Goal: Find specific page/section: Find specific page/section

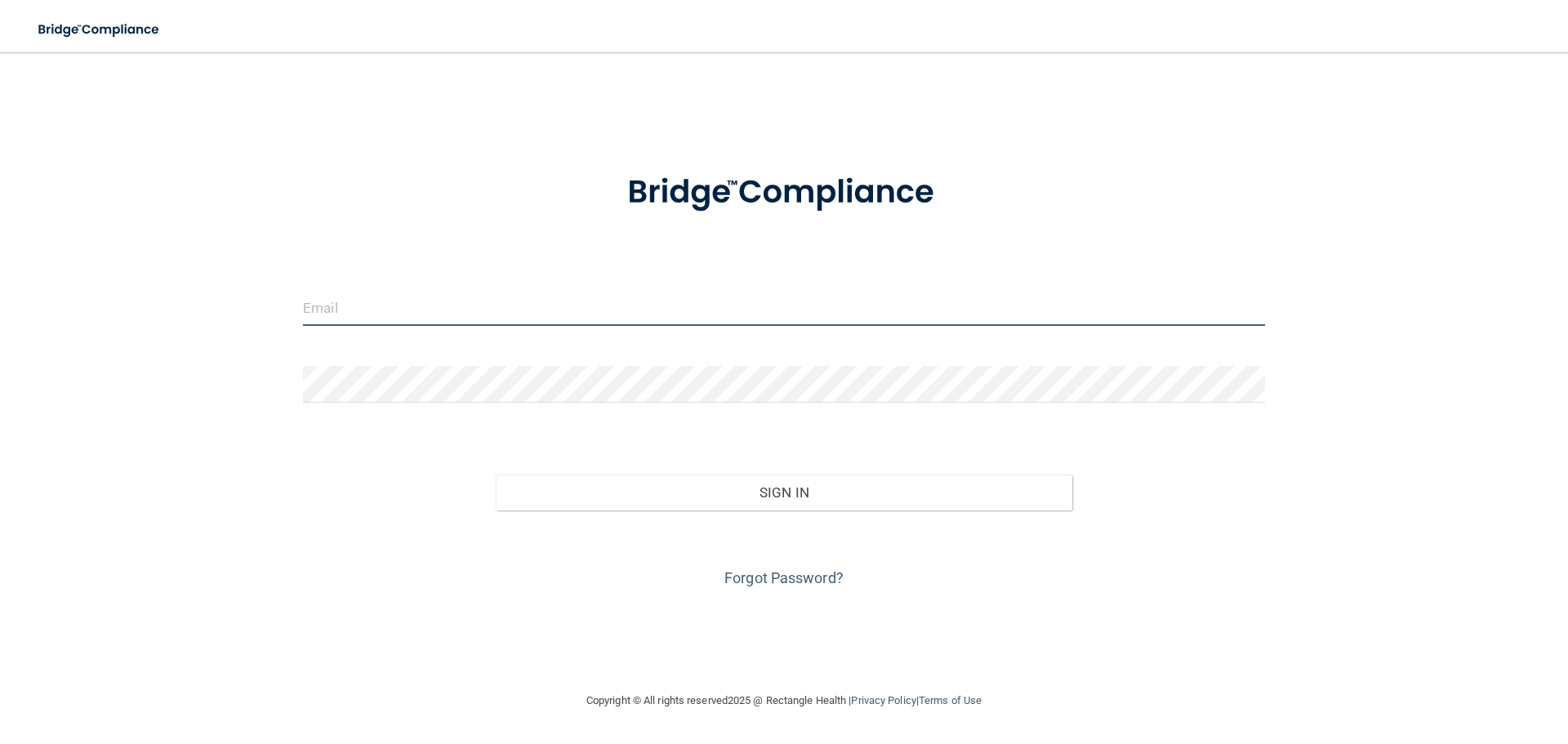
click at [392, 315] on input "email" at bounding box center [784, 307] width 962 height 37
type input "[EMAIL_ADDRESS][DOMAIN_NAME]"
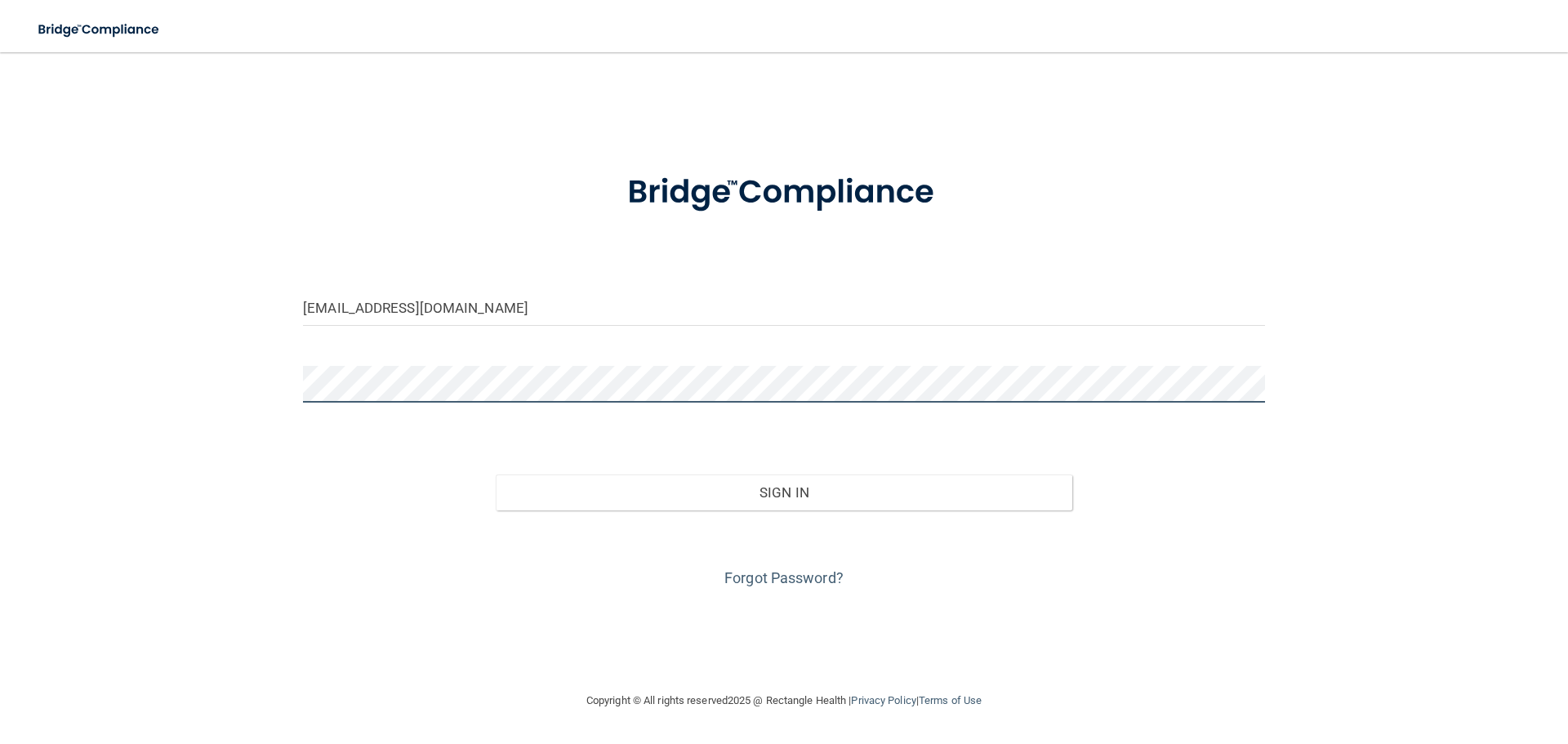
click at [496, 475] on button "Sign In" at bounding box center [784, 492] width 577 height 36
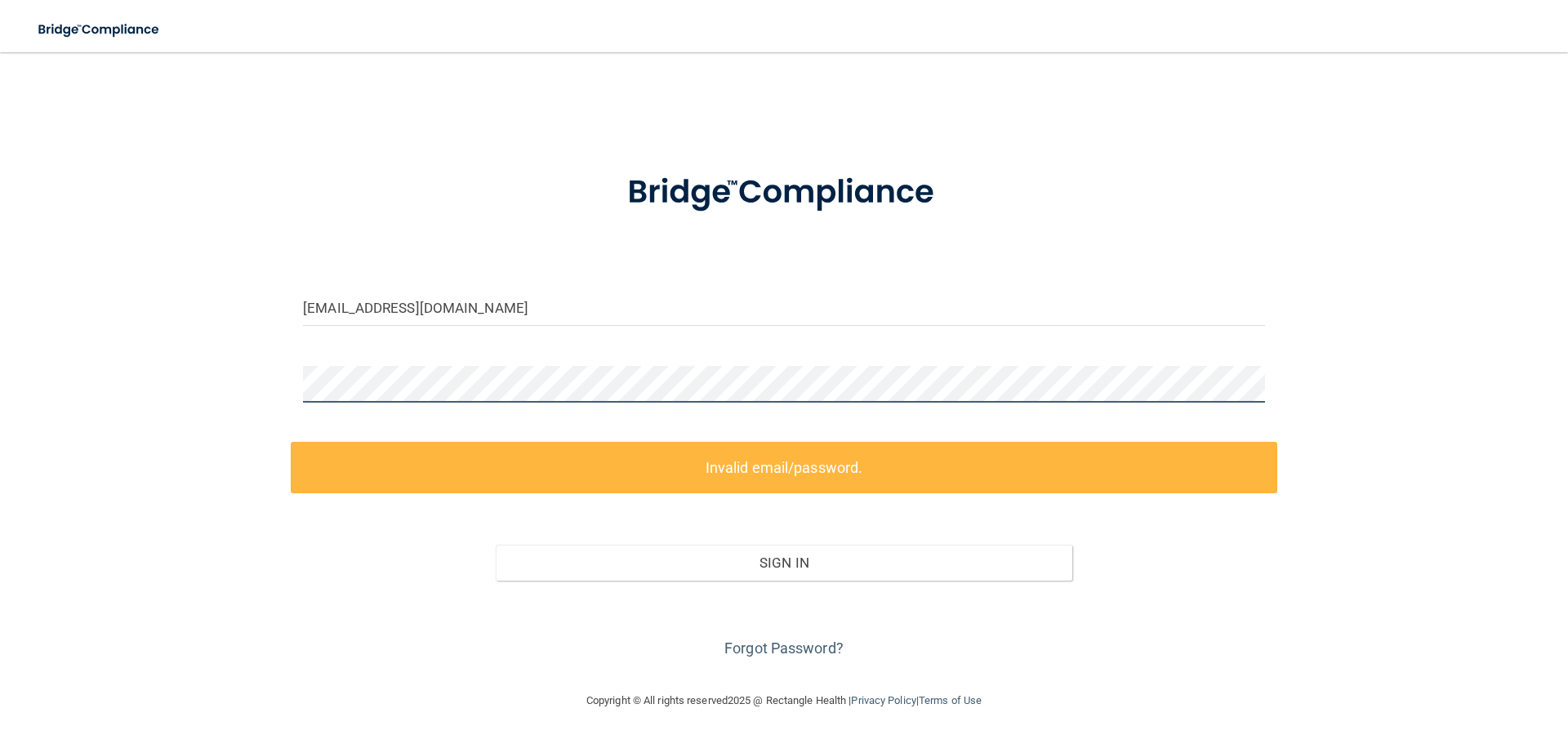
click at [146, 383] on div "[EMAIL_ADDRESS][DOMAIN_NAME] Invalid email/password. You don't have permission …" at bounding box center [784, 372] width 1502 height 606
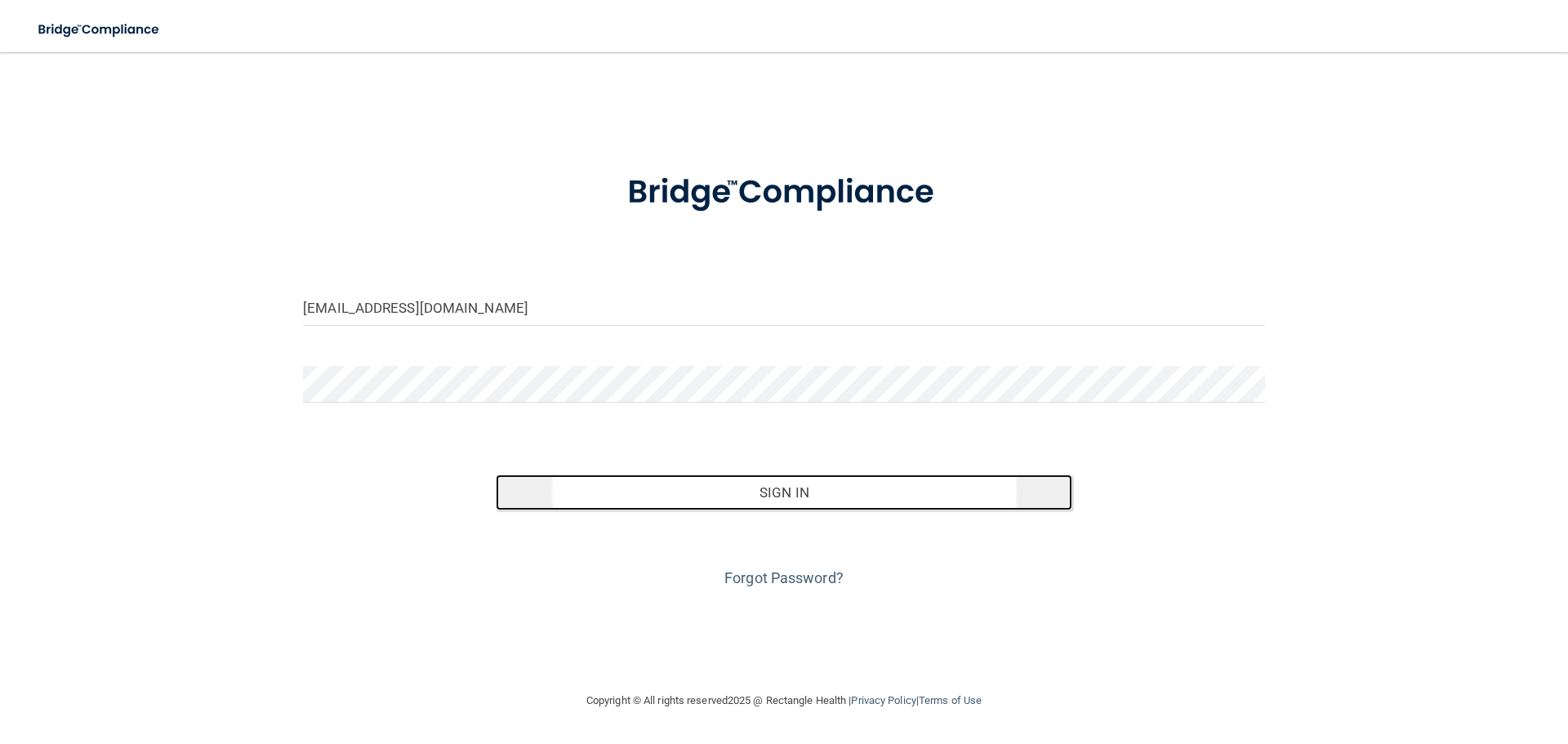
click at [620, 508] on button "Sign In" at bounding box center [784, 492] width 577 height 36
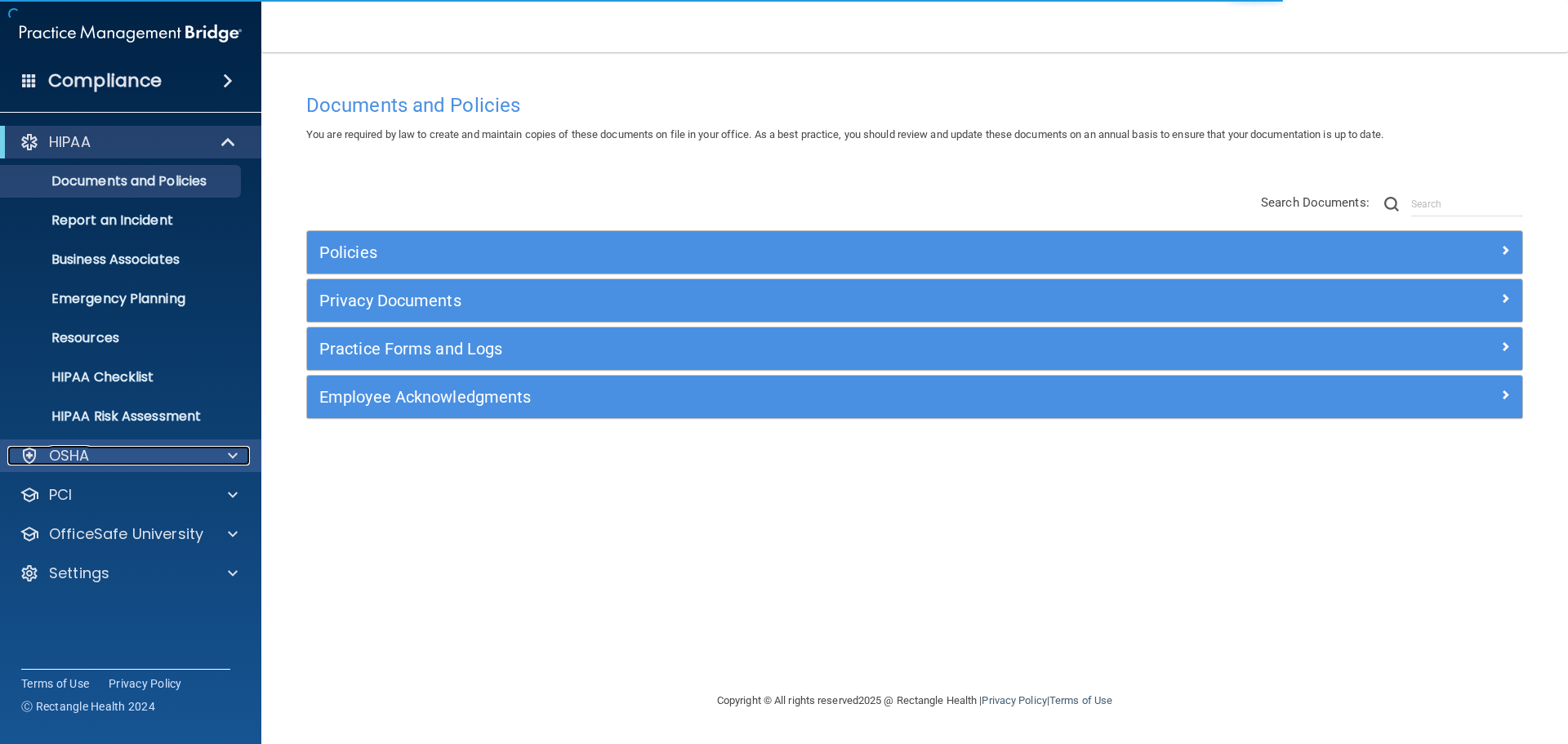
click at [164, 462] on div "OSHA" at bounding box center [108, 455] width 202 height 19
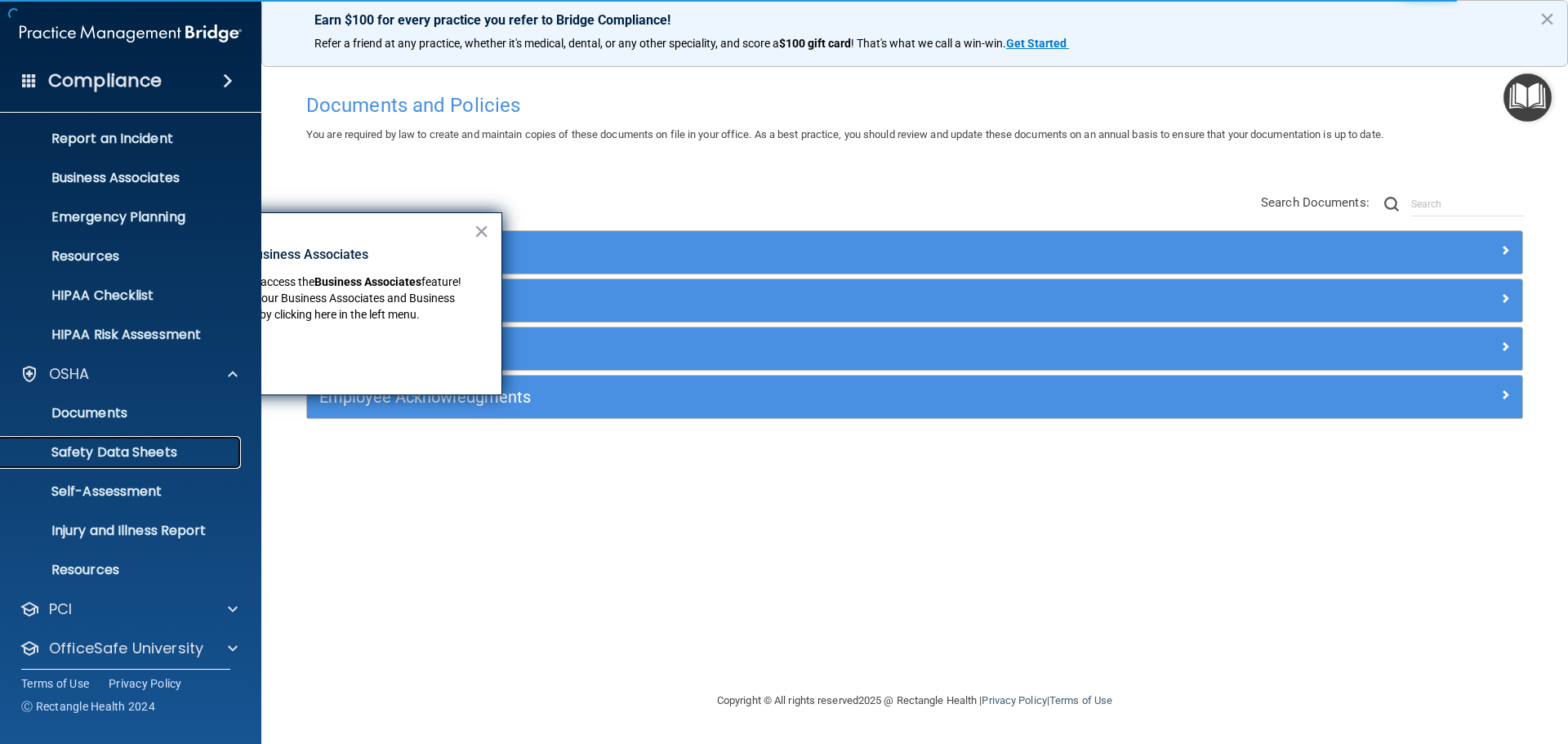
click at [161, 458] on p "Safety Data Sheets" at bounding box center [123, 453] width 223 height 16
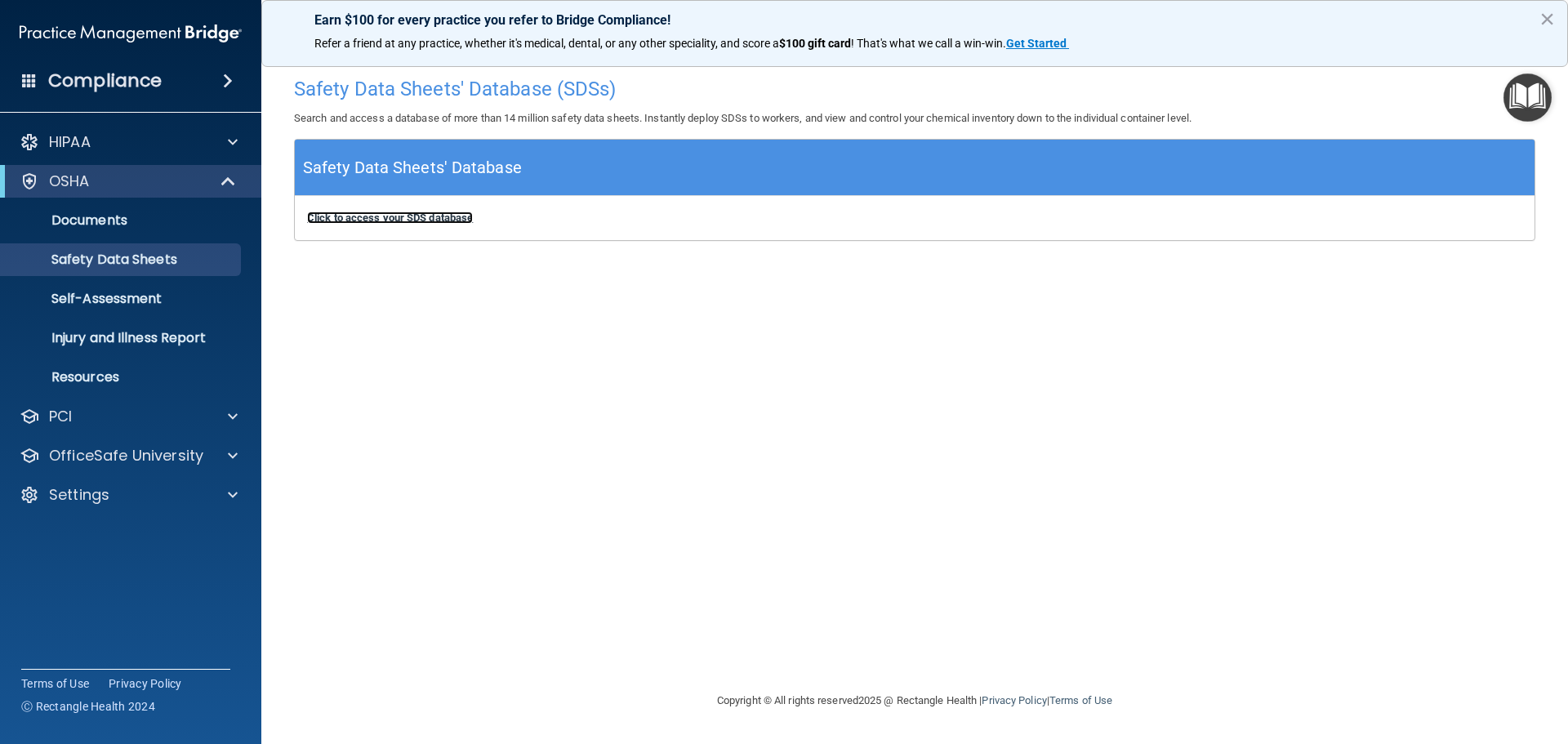
click at [449, 217] on b "Click to access your SDS database" at bounding box center [390, 217] width 166 height 12
